Goal: Task Accomplishment & Management: Manage account settings

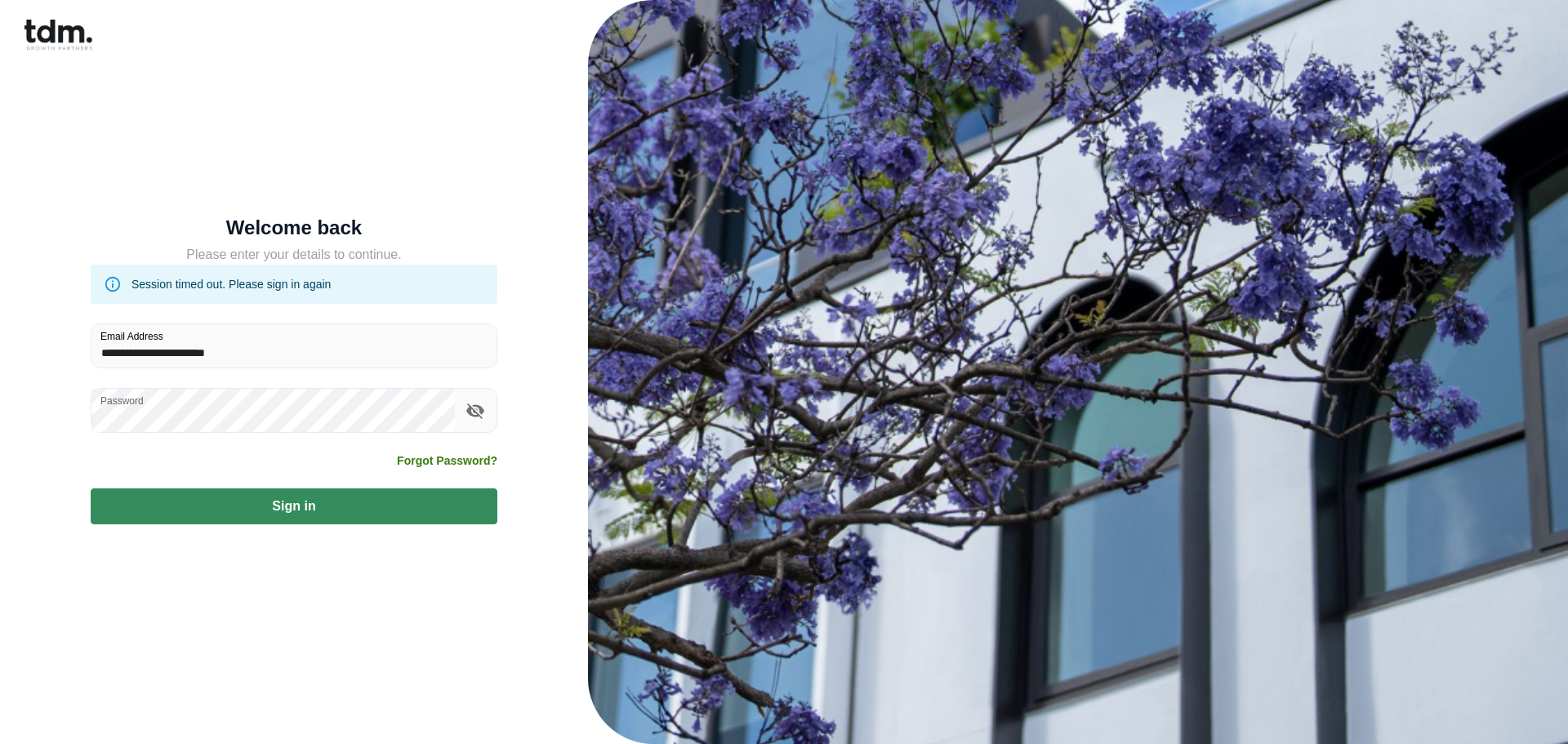
click at [467, 415] on icon "toggle password visibility" at bounding box center [475, 411] width 19 height 19
click at [338, 514] on button "Sign in" at bounding box center [294, 506] width 407 height 36
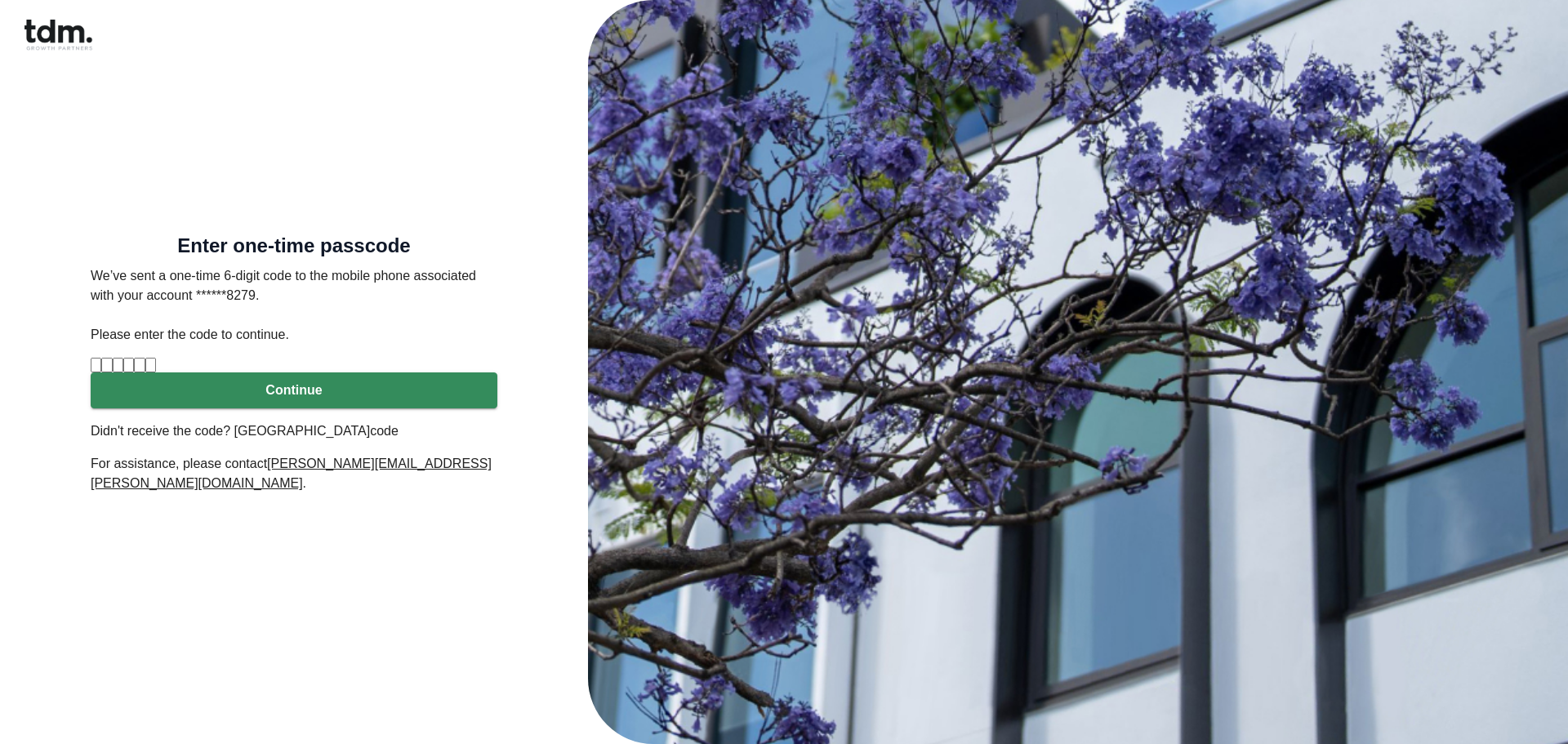
type input "*"
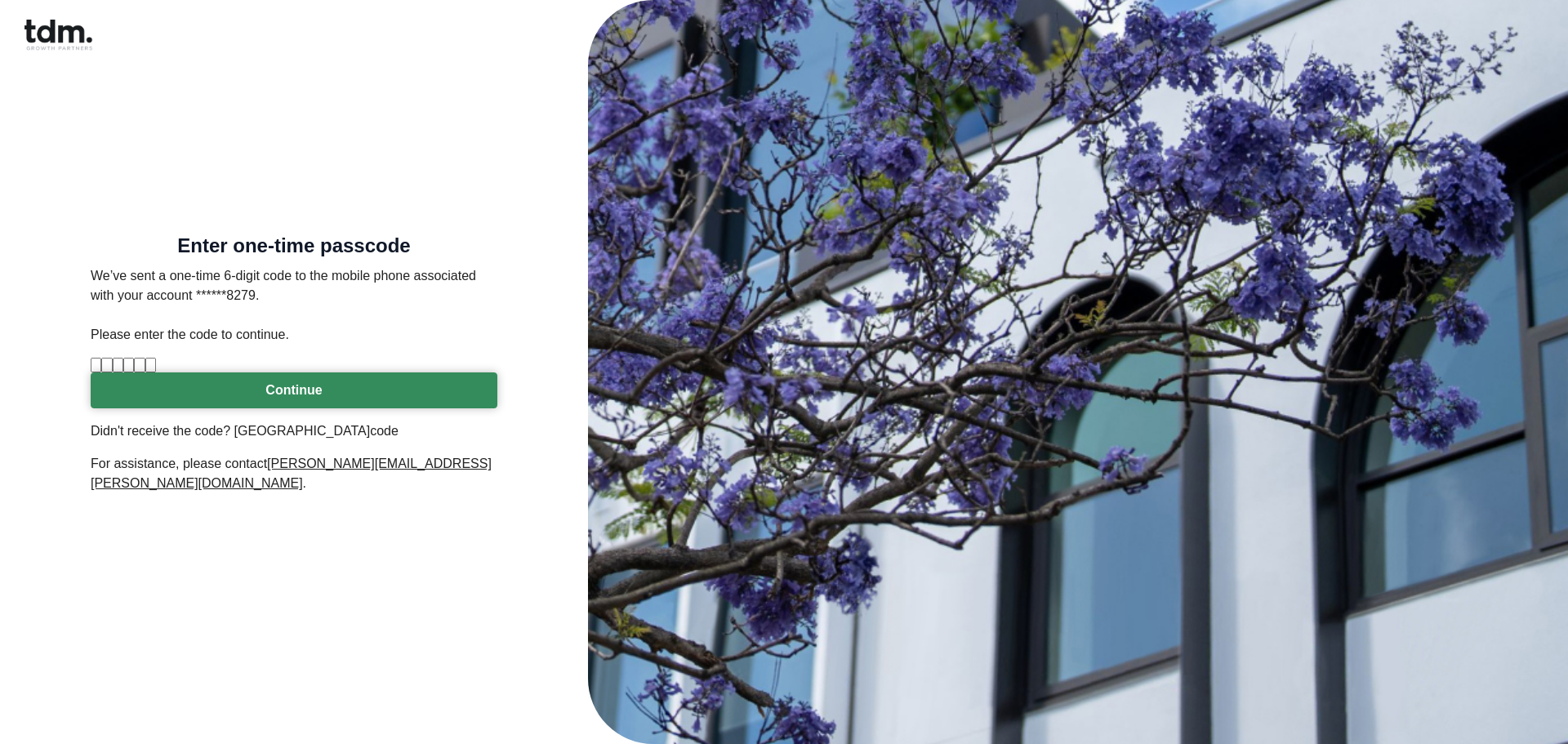
type input "*"
click at [313, 409] on button "Continue" at bounding box center [294, 390] width 407 height 36
